Goal: Task Accomplishment & Management: Use online tool/utility

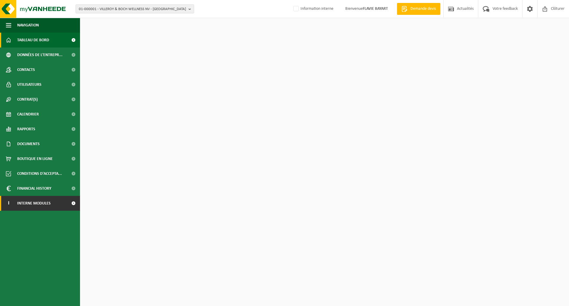
click at [41, 203] on span "Interne modules" at bounding box center [34, 203] width 34 height 15
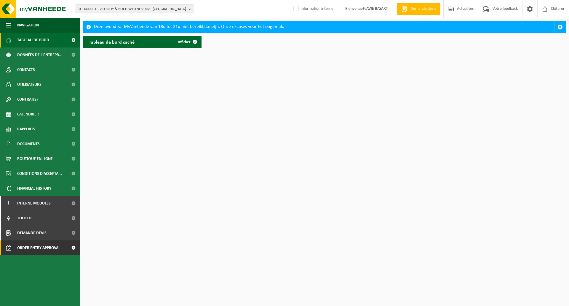
click at [44, 250] on span "Order entry approval" at bounding box center [38, 247] width 43 height 15
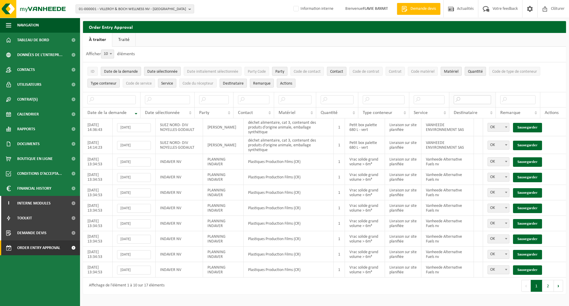
click at [469, 102] on input "text" at bounding box center [473, 99] width 38 height 9
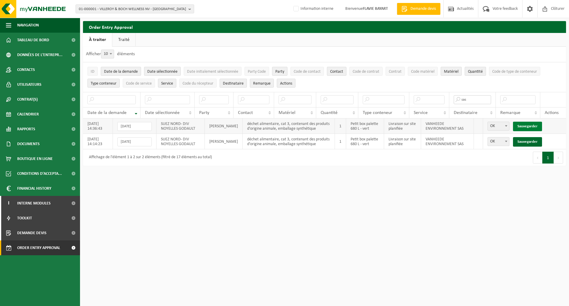
type input "sas"
click at [532, 124] on link "Sauvegarder" at bounding box center [527, 126] width 29 height 9
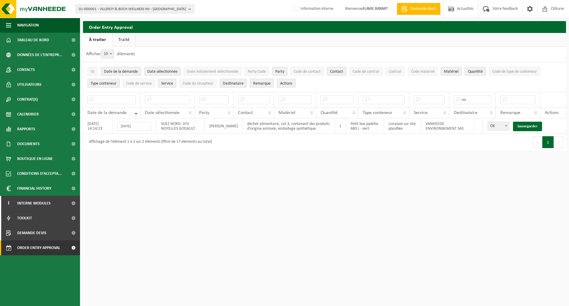
click at [532, 124] on link "Sauvegarder" at bounding box center [527, 126] width 29 height 9
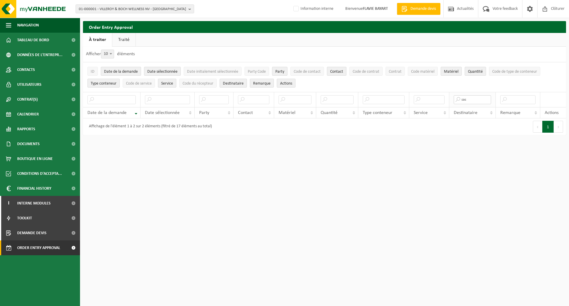
click at [484, 102] on input "sas" at bounding box center [473, 99] width 38 height 9
click at [308, 261] on html "01-000001 - VILLEROY & BOCH WELLNESS NV - [GEOGRAPHIC_DATA] 01-000001 - VILLERO…" at bounding box center [284, 153] width 569 height 306
click at [111, 98] on input "text" at bounding box center [111, 99] width 48 height 9
